Goal: Information Seeking & Learning: Learn about a topic

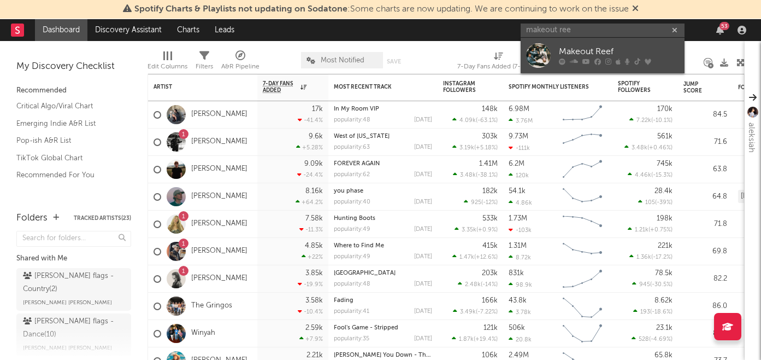
type input "makeout ree"
click at [588, 51] on div "Makeout Reef" at bounding box center [619, 51] width 120 height 13
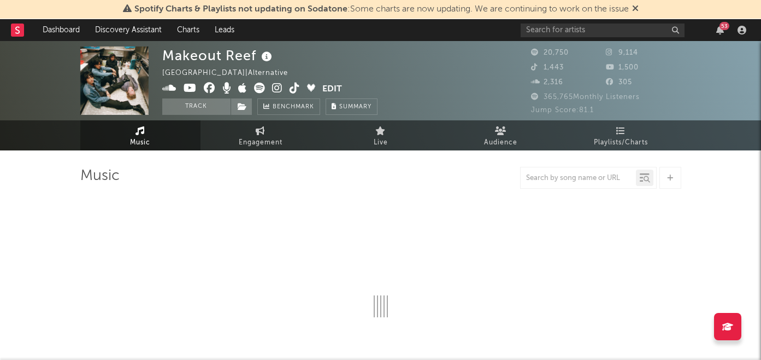
select select "6m"
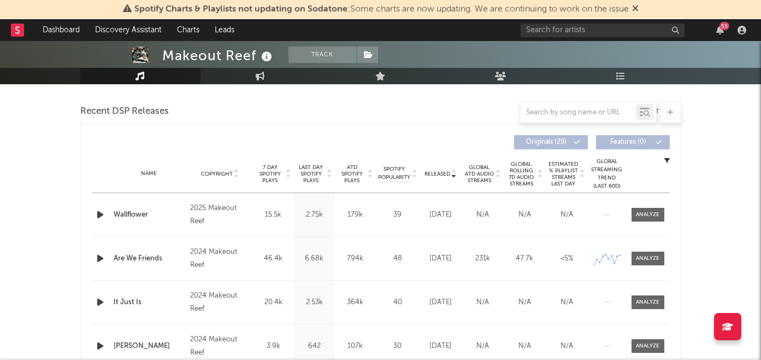
scroll to position [393, 0]
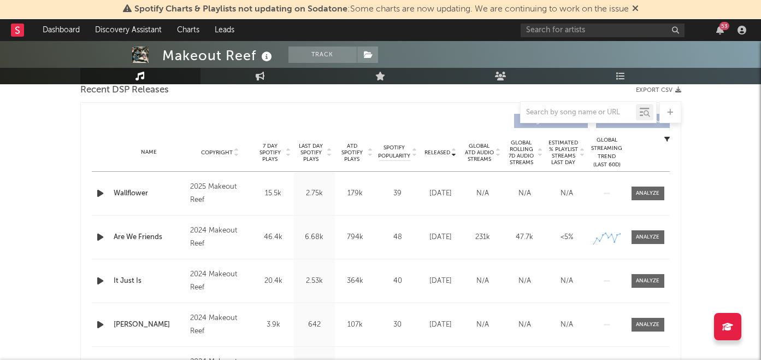
click at [268, 161] on span "7 Day Spotify Plays" at bounding box center [270, 153] width 29 height 20
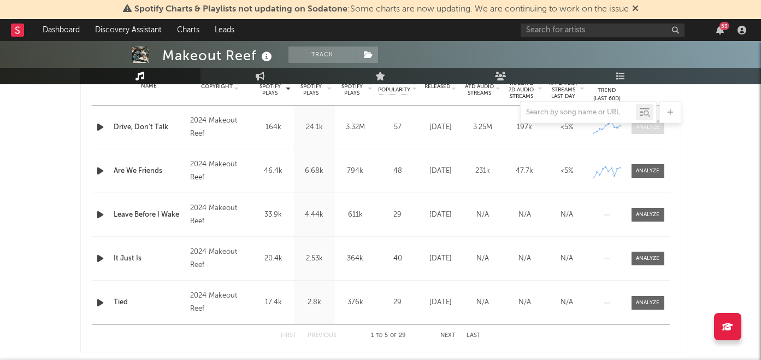
click at [644, 128] on div at bounding box center [648, 127] width 24 height 8
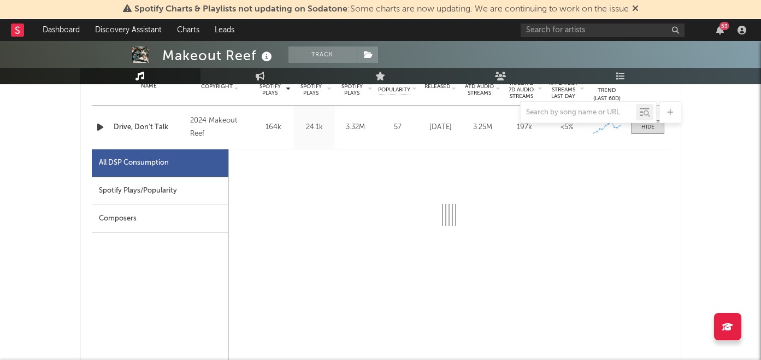
select select "6m"
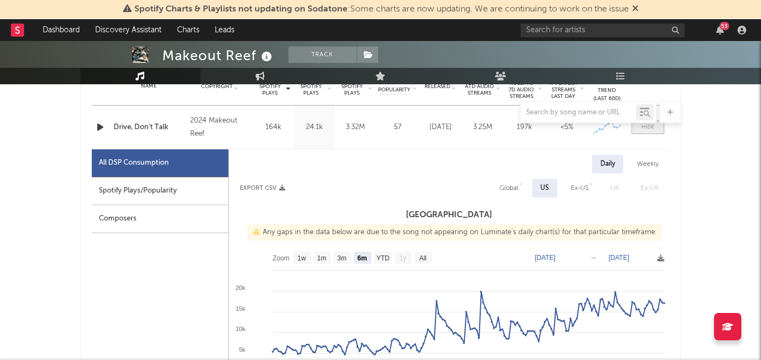
click at [642, 130] on div at bounding box center [648, 127] width 13 height 8
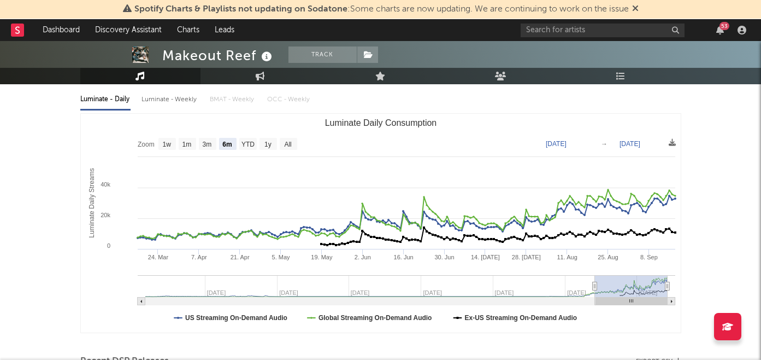
scroll to position [0, 0]
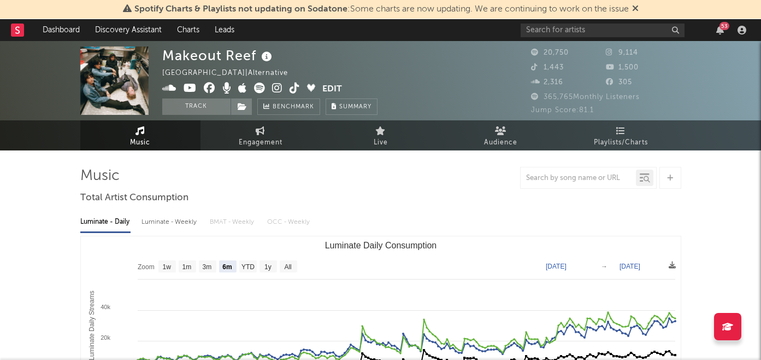
click at [280, 87] on icon at bounding box center [277, 88] width 10 height 11
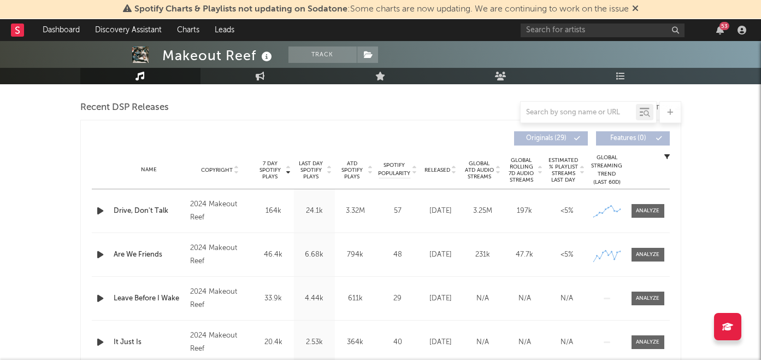
scroll to position [384, 0]
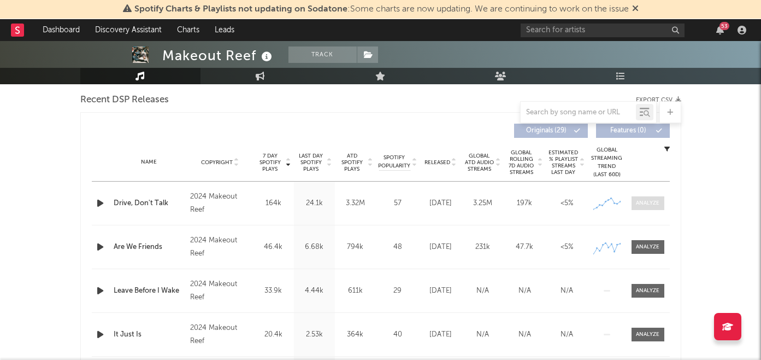
click at [646, 203] on div at bounding box center [648, 203] width 24 height 8
select select "6m"
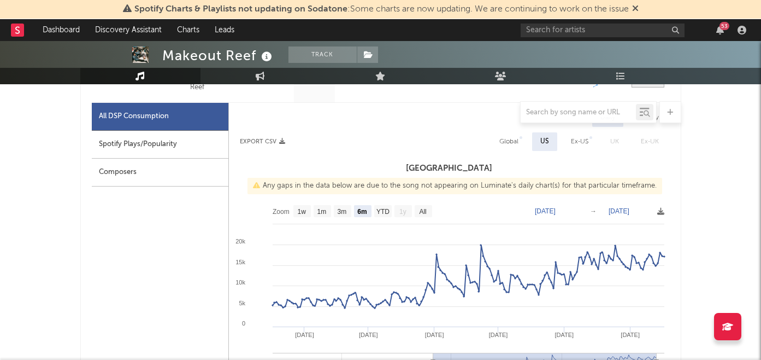
scroll to position [509, 0]
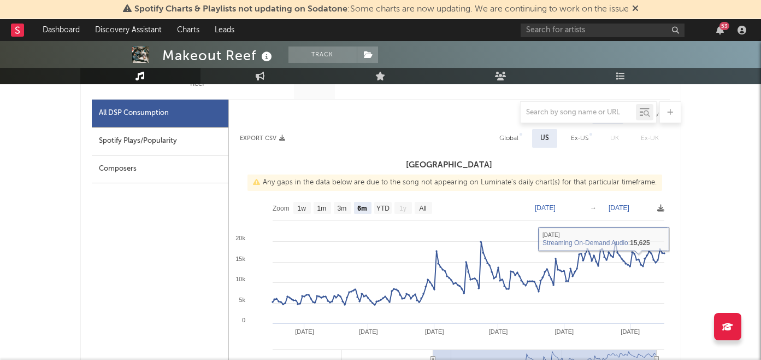
click at [517, 138] on div "Global" at bounding box center [509, 138] width 19 height 13
select select "6m"
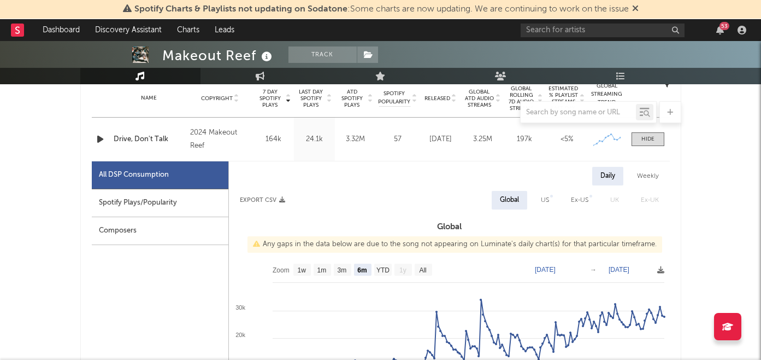
scroll to position [447, 0]
click at [643, 179] on div "Weekly" at bounding box center [648, 176] width 38 height 19
select select "6m"
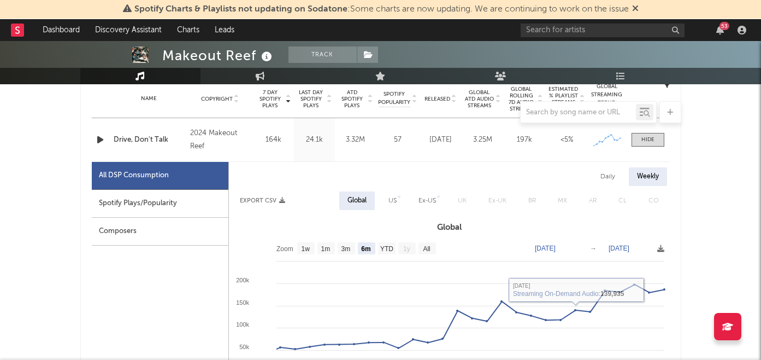
click at [183, 206] on div "Spotify Plays/Popularity" at bounding box center [160, 204] width 137 height 28
select select "6m"
select select "1w"
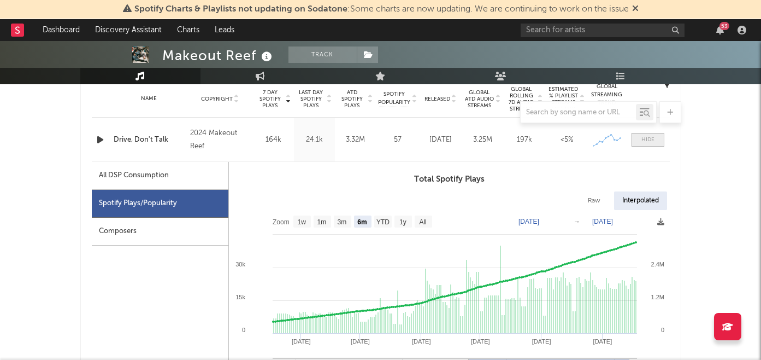
click at [649, 136] on div at bounding box center [648, 140] width 13 height 8
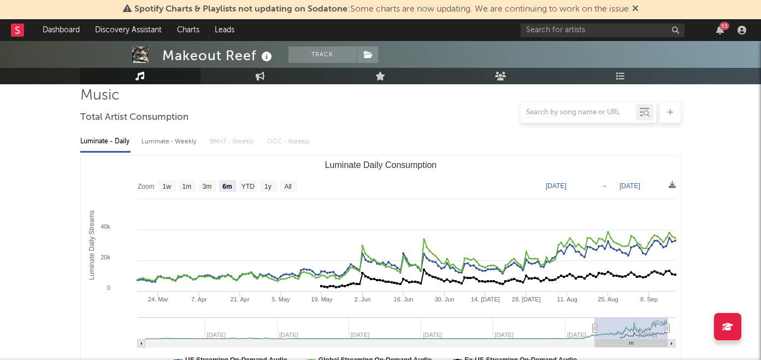
scroll to position [0, 0]
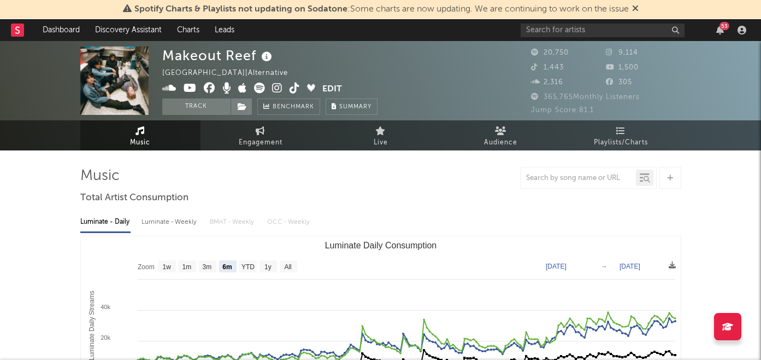
click at [278, 88] on icon at bounding box center [277, 88] width 10 height 11
click at [296, 85] on icon at bounding box center [295, 88] width 10 height 11
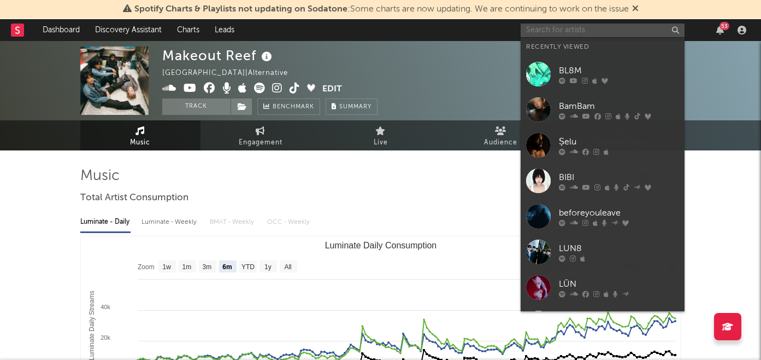
click at [538, 26] on input "text" at bounding box center [603, 31] width 164 height 14
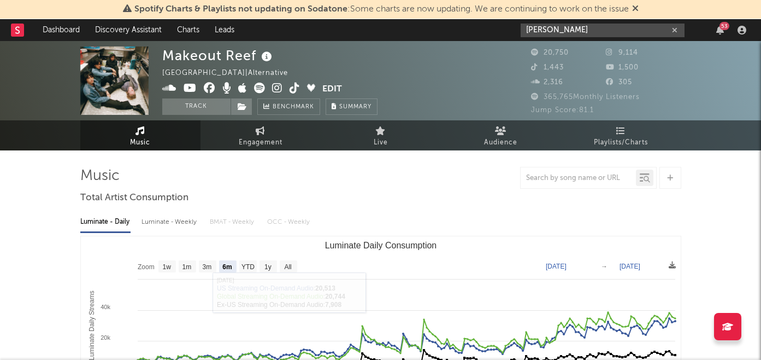
type input "[PERSON_NAME]"
